Goal: Information Seeking & Learning: Learn about a topic

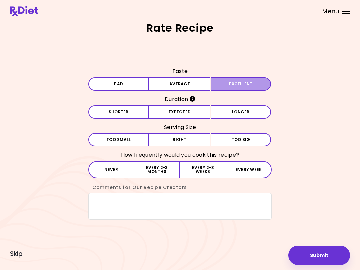
click at [241, 87] on button "Excellent" at bounding box center [241, 83] width 61 height 13
click at [191, 110] on button "Expected" at bounding box center [179, 111] width 61 height 13
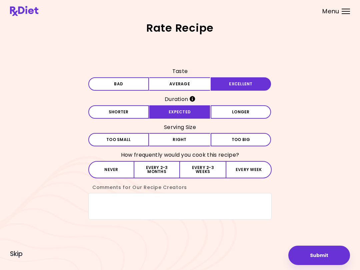
click at [180, 137] on button "Right" at bounding box center [179, 139] width 61 height 13
click at [201, 165] on button "Every 2-3 weeks" at bounding box center [203, 169] width 46 height 17
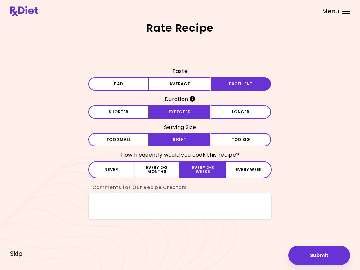
click at [324, 256] on button "Submit" at bounding box center [319, 255] width 62 height 19
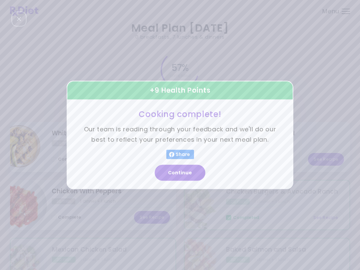
click at [187, 170] on button "Continue" at bounding box center [180, 173] width 51 height 16
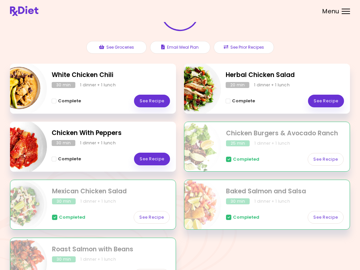
scroll to position [58, 0]
click at [330, 99] on link "See Recipe" at bounding box center [326, 101] width 36 height 13
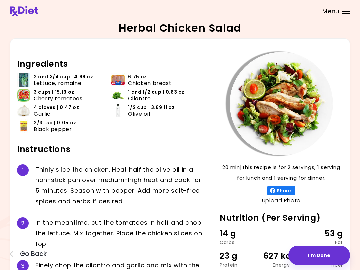
click at [16, 256] on button "Go Back" at bounding box center [30, 253] width 40 height 7
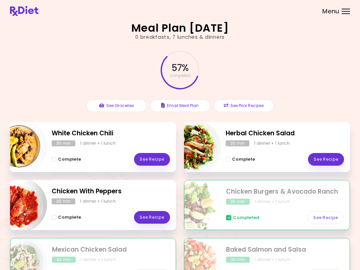
click at [157, 215] on link "See Recipe" at bounding box center [152, 217] width 36 height 13
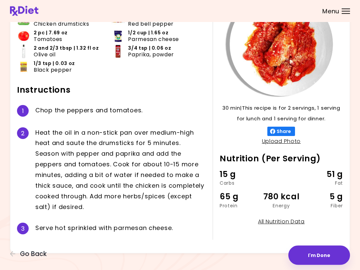
scroll to position [62, 0]
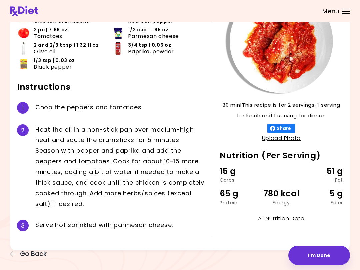
click at [11, 257] on icon "button" at bounding box center [13, 254] width 6 height 6
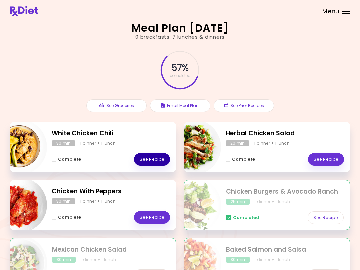
click at [154, 155] on link "See Recipe" at bounding box center [152, 159] width 36 height 13
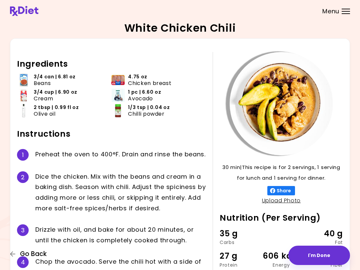
click at [15, 251] on icon "button" at bounding box center [13, 254] width 6 height 6
